Goal: Complete application form

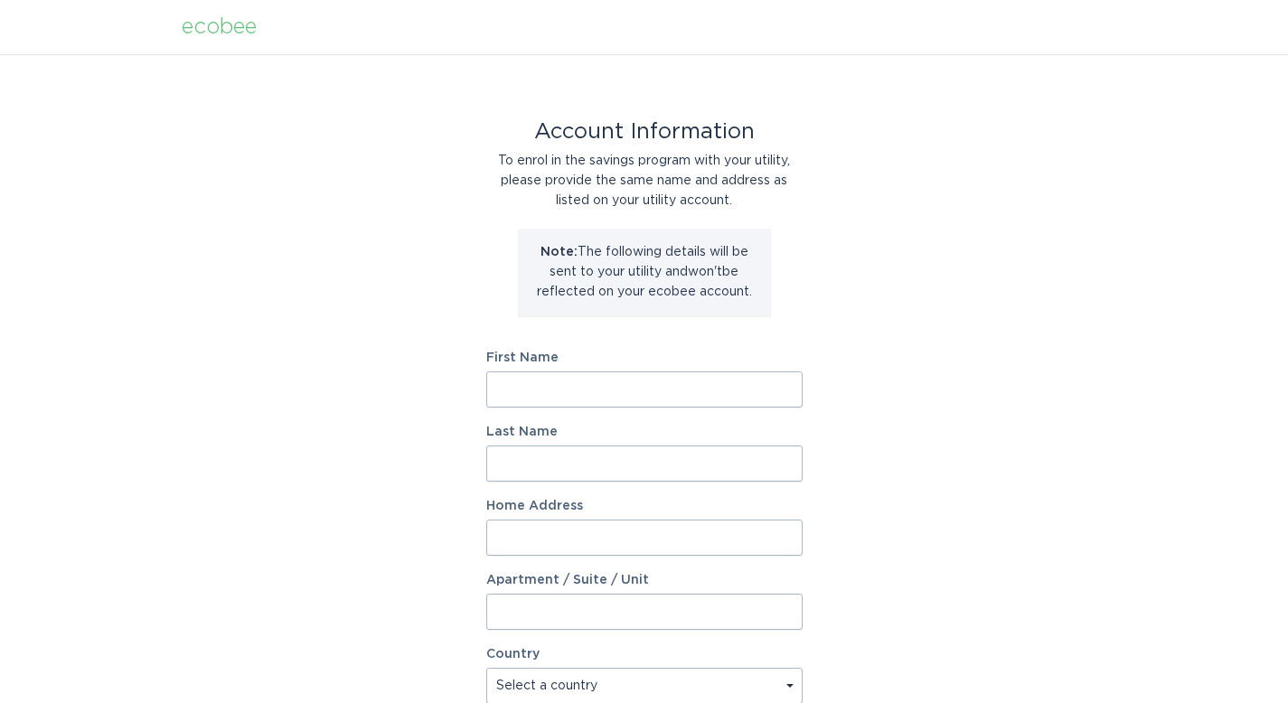
click at [579, 397] on input "First Name" at bounding box center [644, 389] width 316 height 36
type input "Mark"
type input "[PERSON_NAME]"
type input "527 Macintosh Ln"
select select "US"
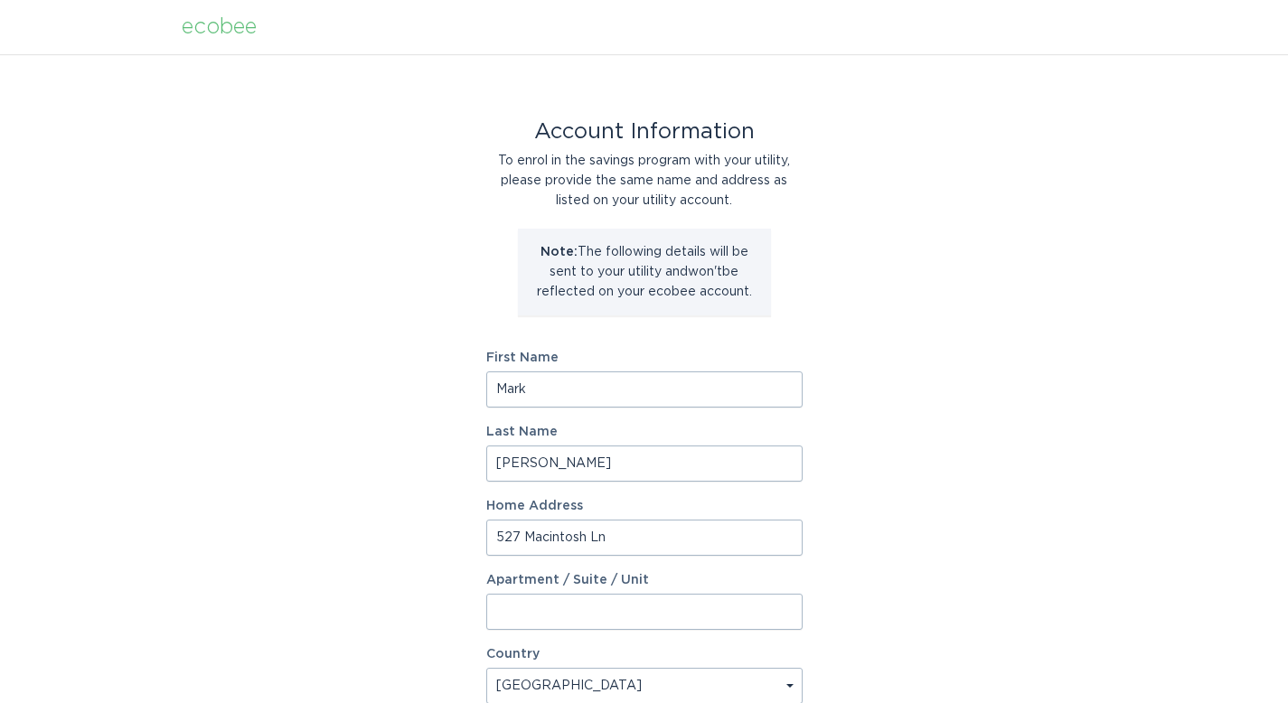
type input "[GEOGRAPHIC_DATA]"
type input "46122"
select select "IN"
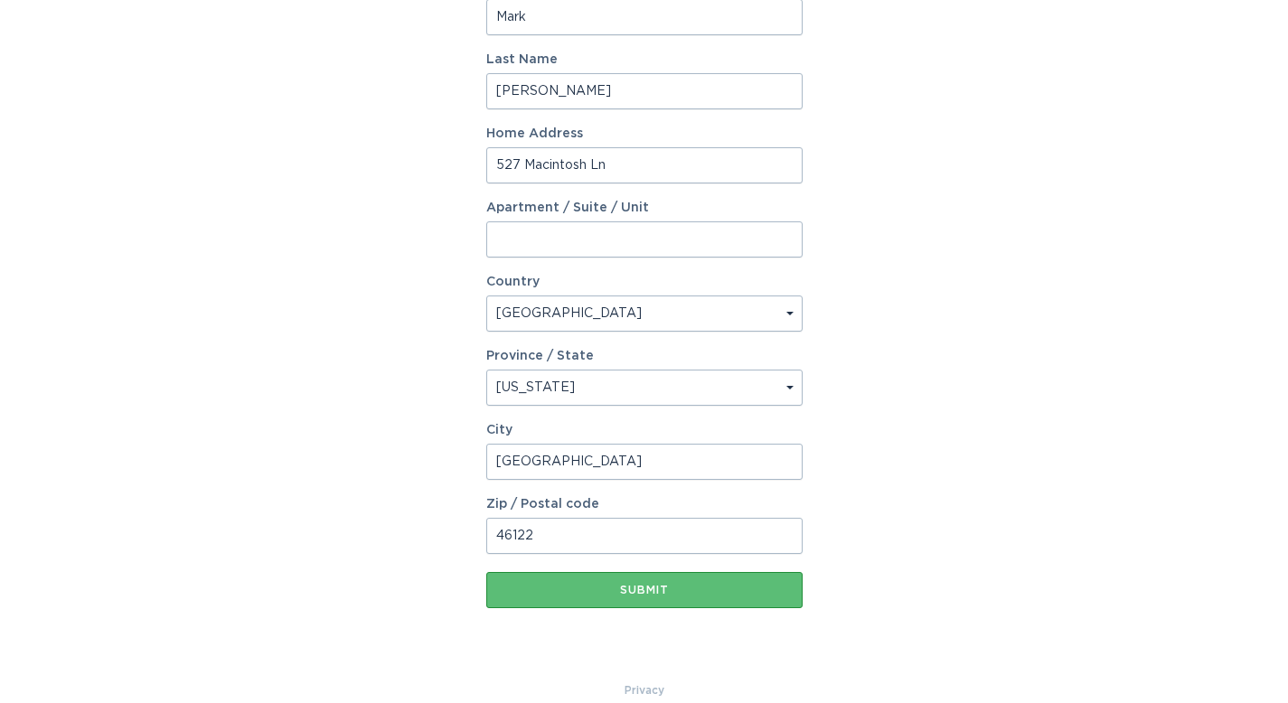
scroll to position [397, 0]
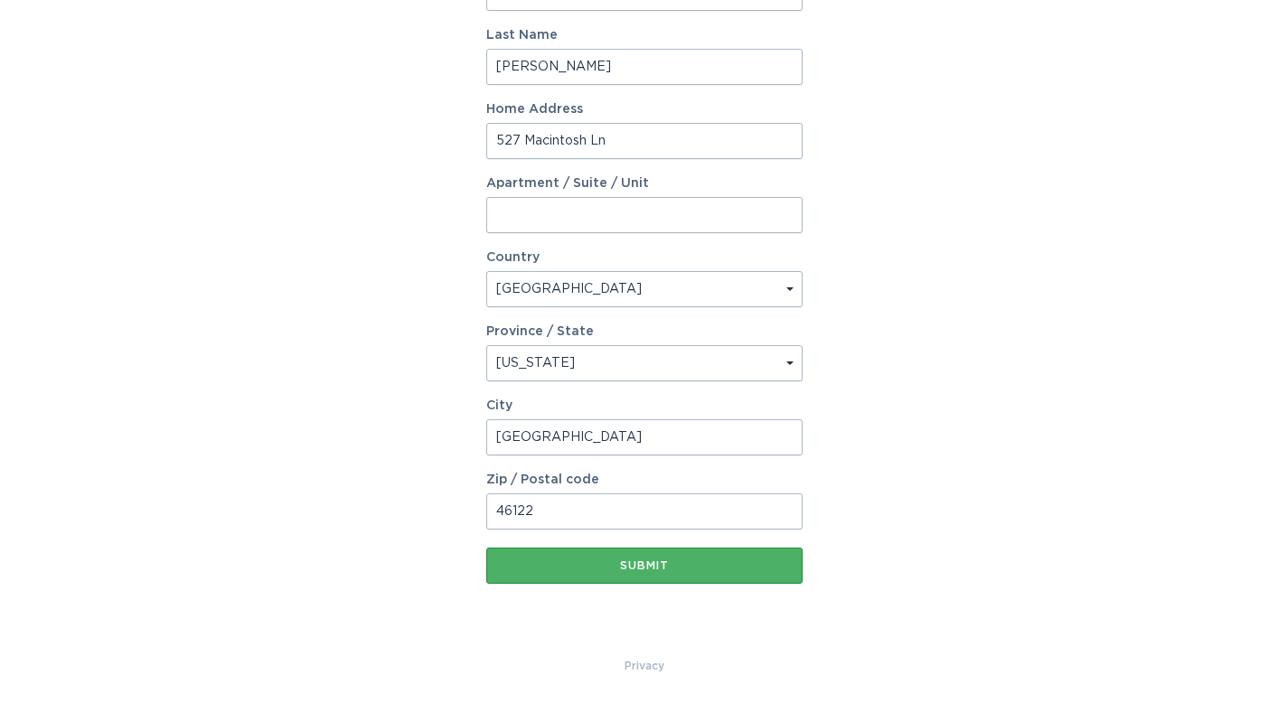
click at [629, 567] on div "Submit" at bounding box center [644, 565] width 298 height 11
